Goal: Task Accomplishment & Management: Use online tool/utility

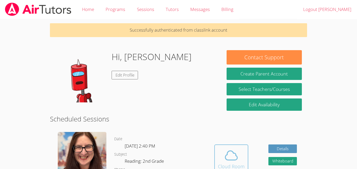
click at [238, 154] on icon at bounding box center [231, 155] width 15 height 15
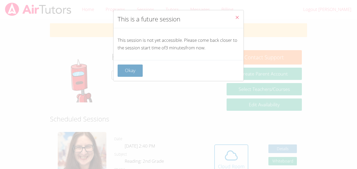
click at [127, 67] on button "Okay" at bounding box center [130, 71] width 25 height 12
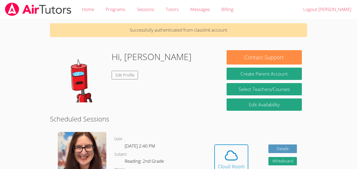
scroll to position [5, 0]
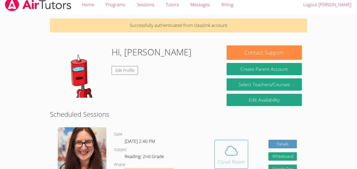
click at [235, 150] on icon at bounding box center [231, 151] width 15 height 15
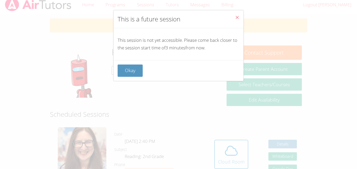
click at [236, 18] on icon "Close" at bounding box center [237, 17] width 4 height 4
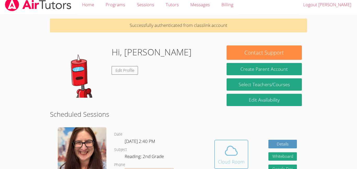
click at [238, 142] on button "Cloud Room" at bounding box center [232, 154] width 34 height 29
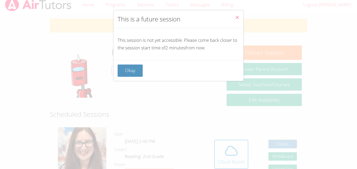
click at [238, 20] on span "Close" at bounding box center [237, 18] width 4 height 6
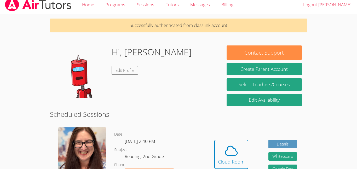
click at [212, 154] on div "Hidden Cloud Room Details Whiteboard Hidden Google Doc" at bounding box center [255, 159] width 103 height 70
click at [222, 151] on span at bounding box center [231, 151] width 27 height 15
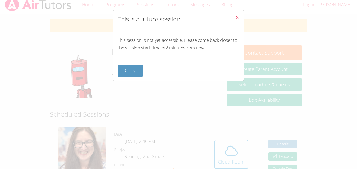
click at [238, 18] on icon "Close" at bounding box center [237, 17] width 4 height 4
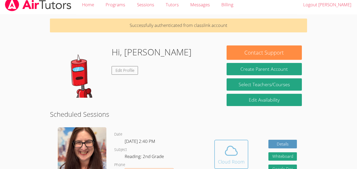
click at [224, 152] on icon at bounding box center [231, 151] width 15 height 15
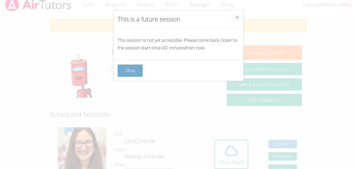
click at [124, 71] on button "Okay" at bounding box center [130, 71] width 25 height 12
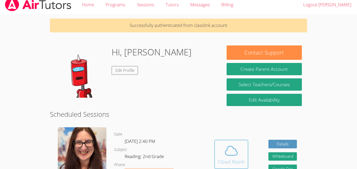
click at [227, 153] on icon at bounding box center [231, 151] width 15 height 15
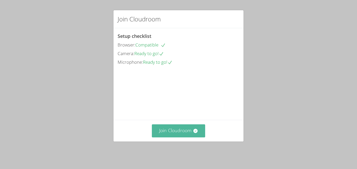
click at [164, 137] on button "Join Cloudroom" at bounding box center [179, 131] width 54 height 13
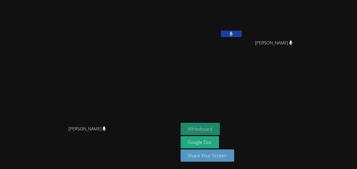
click at [220, 126] on button "Whiteboard" at bounding box center [201, 129] width 40 height 12
